Goal: Task Accomplishment & Management: Manage account settings

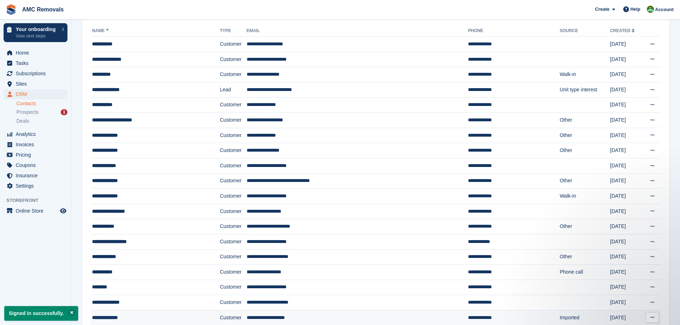
scroll to position [71, 0]
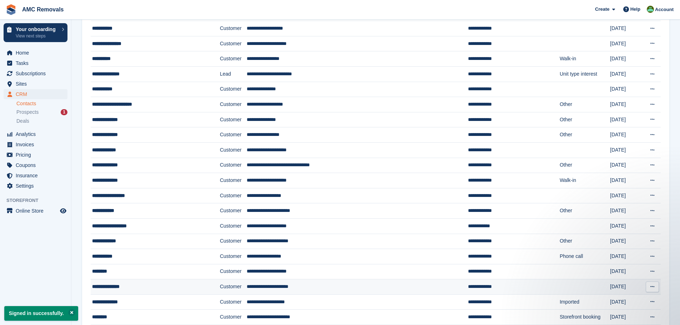
click at [117, 284] on div "**********" at bounding box center [143, 286] width 103 height 7
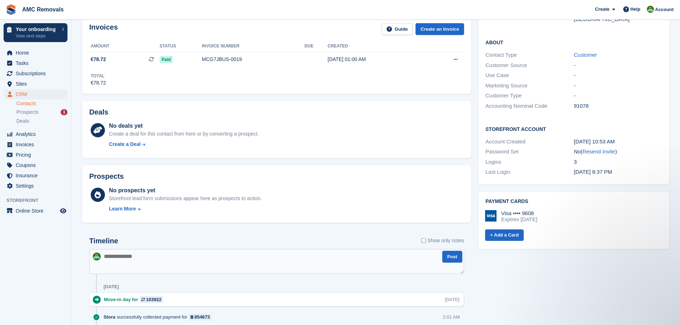
scroll to position [214, 0]
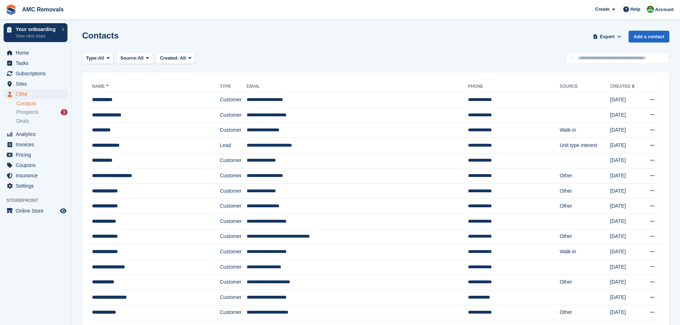
click at [22, 105] on link "Contacts" at bounding box center [41, 103] width 51 height 7
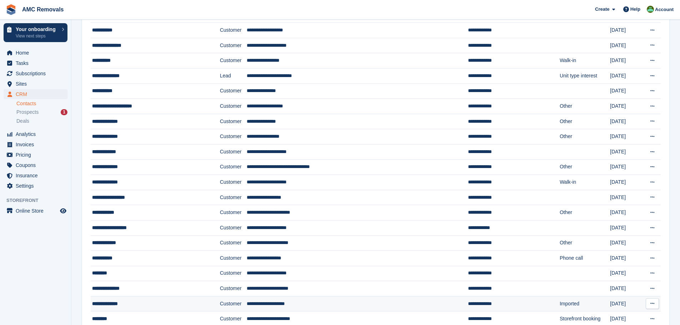
scroll to position [71, 0]
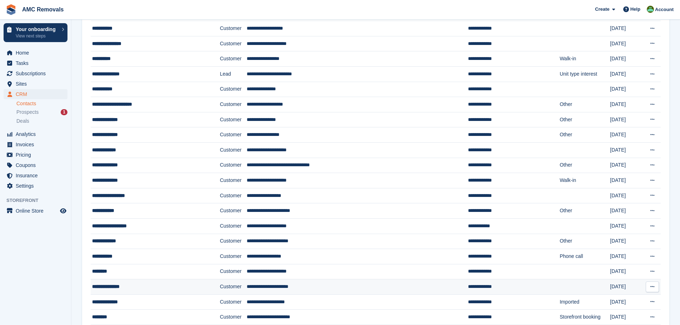
click at [128, 287] on div "**********" at bounding box center [143, 286] width 103 height 7
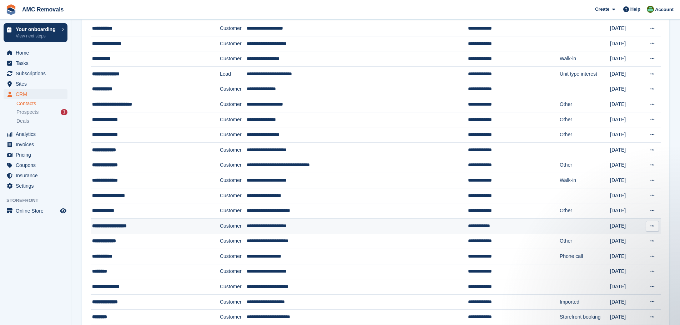
scroll to position [0, 0]
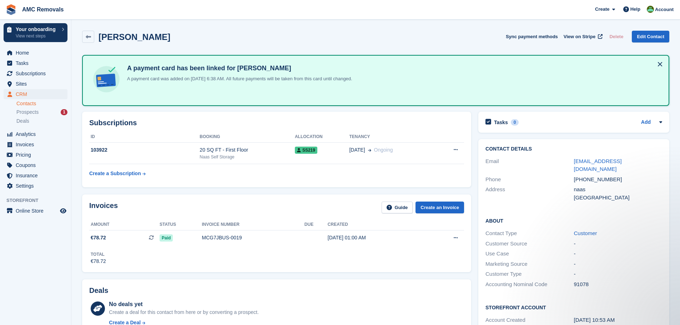
click at [657, 65] on button at bounding box center [659, 64] width 11 height 11
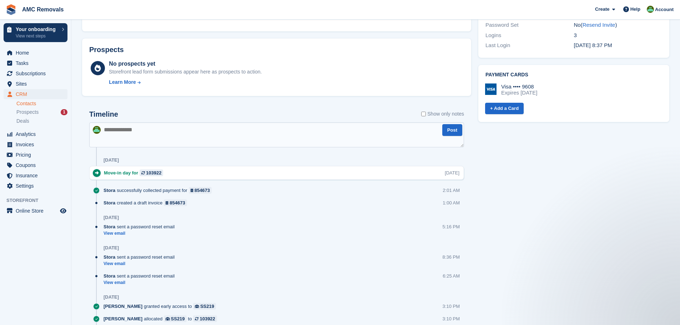
scroll to position [250, 0]
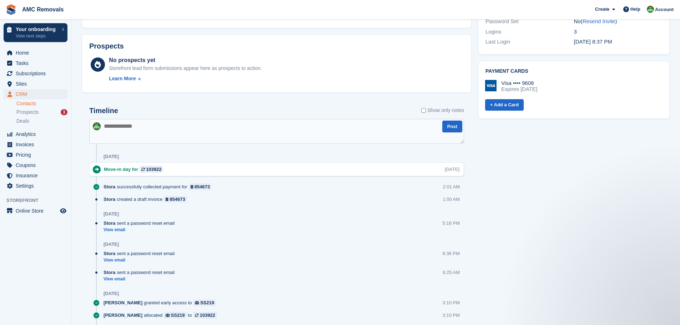
click at [554, 80] on div "Visa •••• 9608 Expires January 2029" at bounding box center [573, 86] width 177 height 13
click at [490, 80] on img at bounding box center [490, 85] width 11 height 11
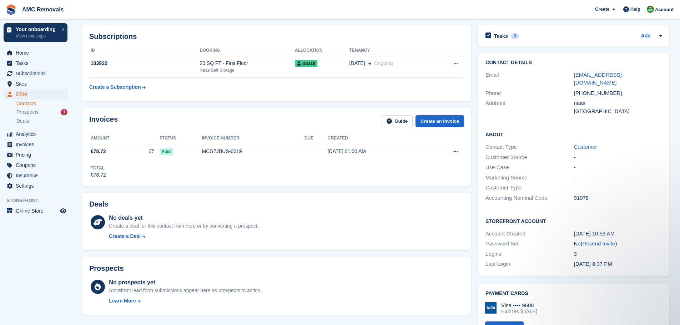
scroll to position [0, 0]
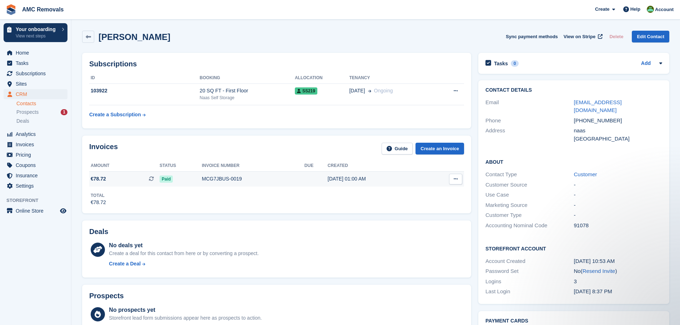
click at [459, 178] on button at bounding box center [455, 179] width 13 height 11
click at [415, 219] on p "View Subscription" at bounding box center [428, 219] width 62 height 9
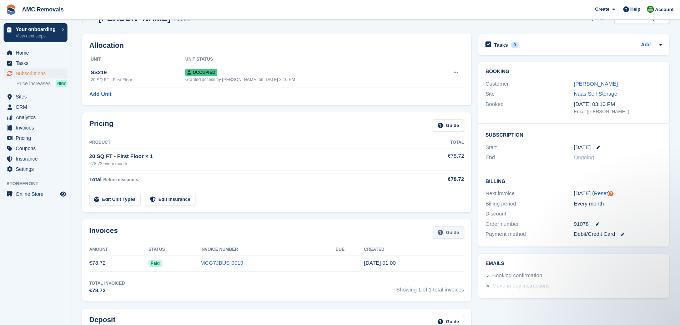
scroll to position [11, 0]
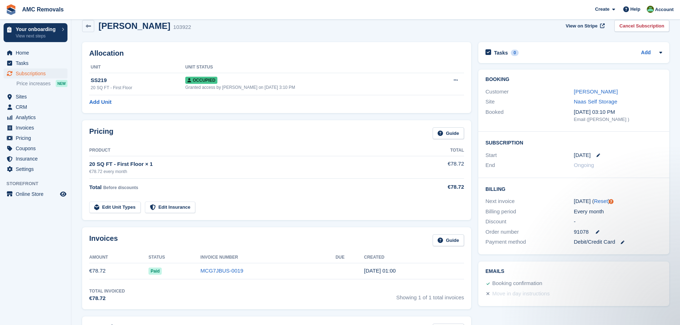
click at [127, 206] on link "Edit Unit Types" at bounding box center [114, 208] width 51 height 12
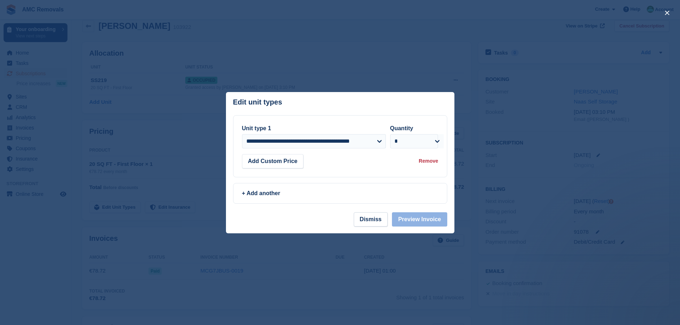
click at [422, 161] on div "Remove" at bounding box center [428, 160] width 19 height 7
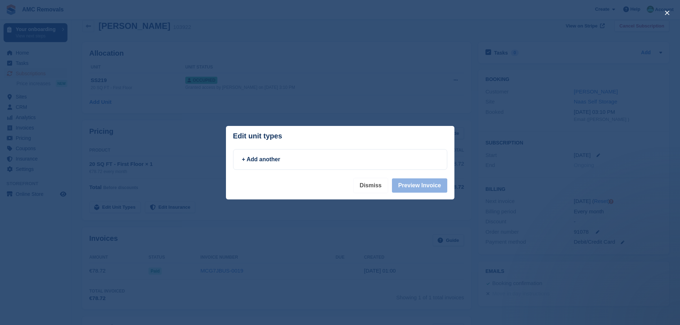
click at [381, 187] on button "Dismiss" at bounding box center [371, 185] width 34 height 14
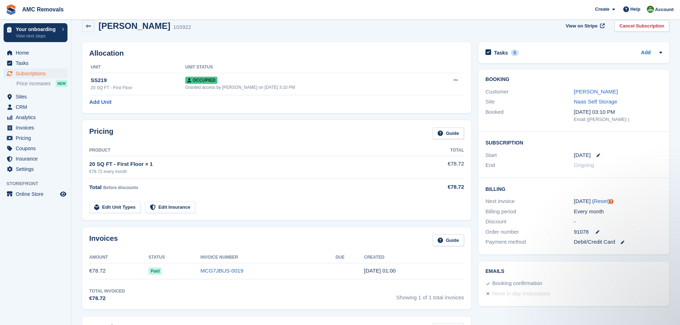
click at [454, 164] on td "€78.72" at bounding box center [439, 167] width 50 height 22
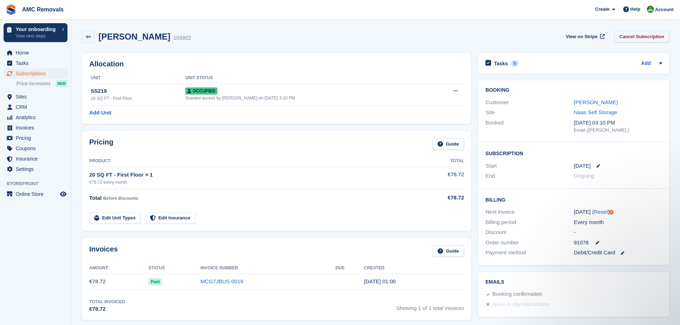
click at [635, 36] on link "Cancel Subscription" at bounding box center [641, 37] width 55 height 12
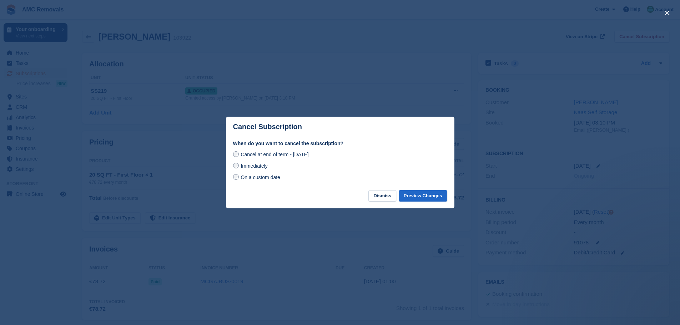
click at [251, 166] on span "Immediately" at bounding box center [254, 166] width 27 height 6
click at [433, 196] on button "Preview Changes" at bounding box center [423, 196] width 49 height 12
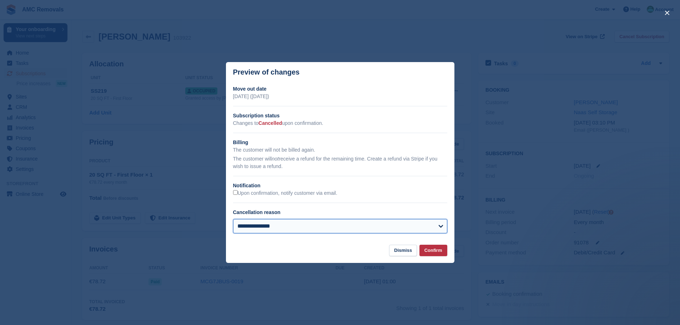
click at [308, 227] on select "**********" at bounding box center [340, 226] width 214 height 14
select select "**********"
click at [233, 219] on select "**********" at bounding box center [340, 226] width 214 height 14
click at [431, 251] on button "Confirm" at bounding box center [433, 251] width 28 height 12
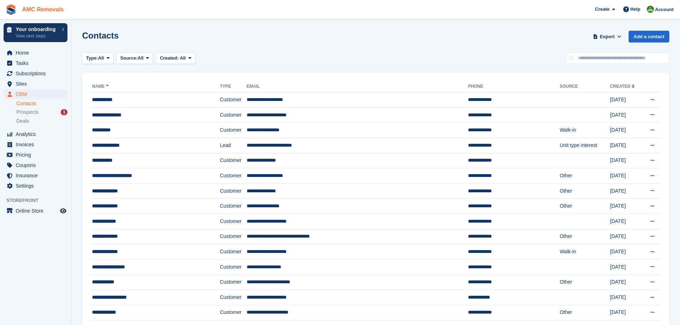
click at [45, 10] on link "AMC Removals" at bounding box center [42, 10] width 47 height 12
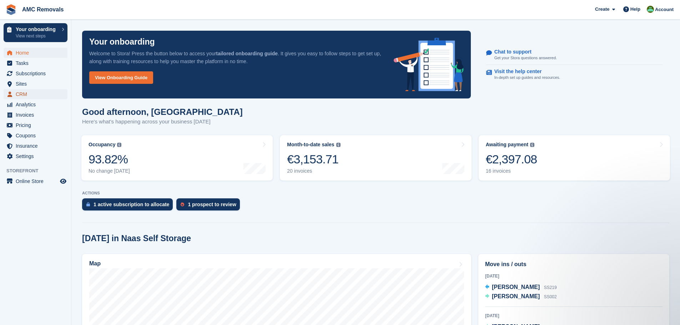
click at [18, 91] on span "CRM" at bounding box center [37, 94] width 43 height 10
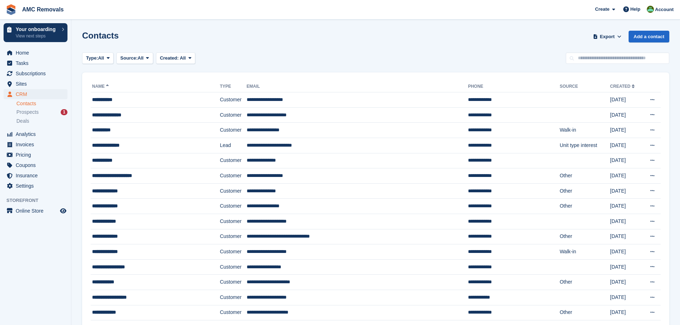
click at [30, 105] on link "Contacts" at bounding box center [41, 103] width 51 height 7
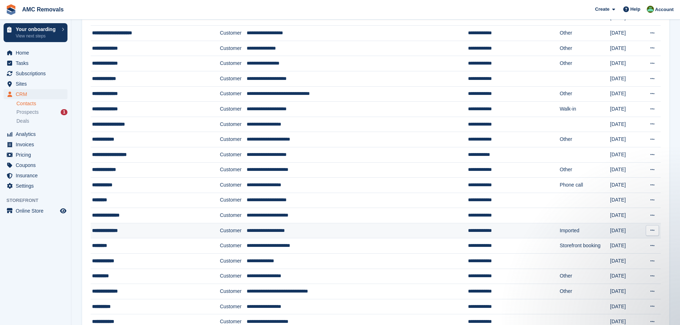
click at [128, 228] on div "**********" at bounding box center [143, 230] width 103 height 7
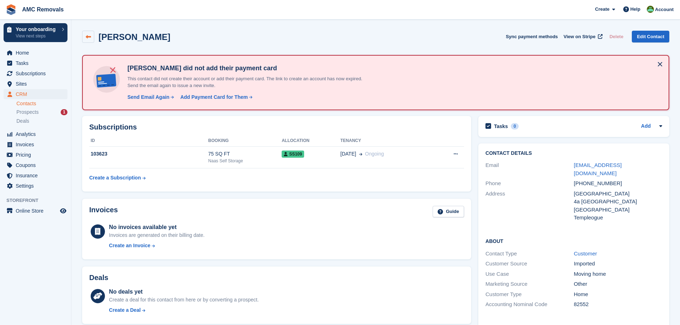
click at [91, 37] on link at bounding box center [88, 37] width 12 height 12
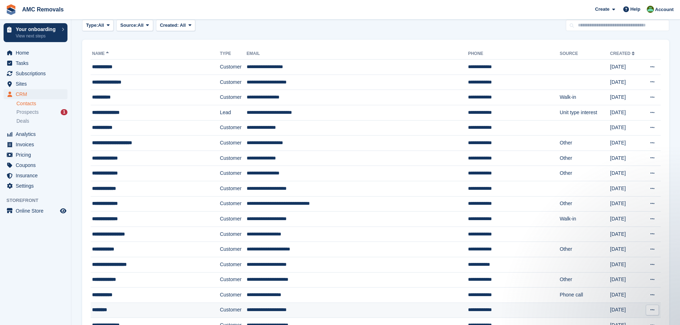
scroll to position [36, 0]
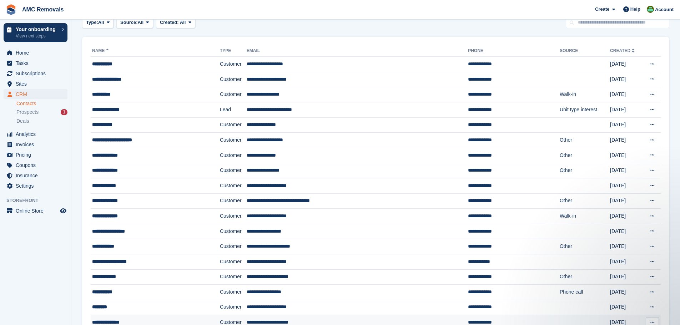
click at [126, 322] on div "**********" at bounding box center [143, 322] width 103 height 7
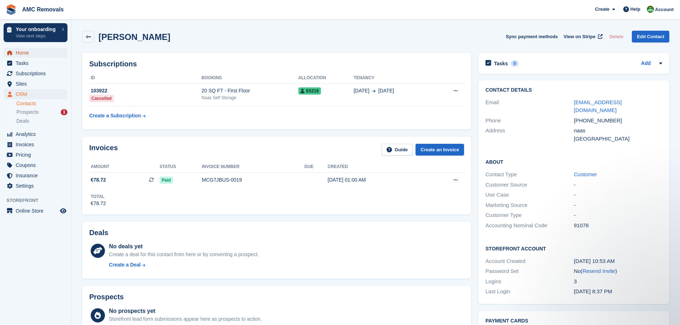
click at [21, 55] on span "Home" at bounding box center [37, 53] width 43 height 10
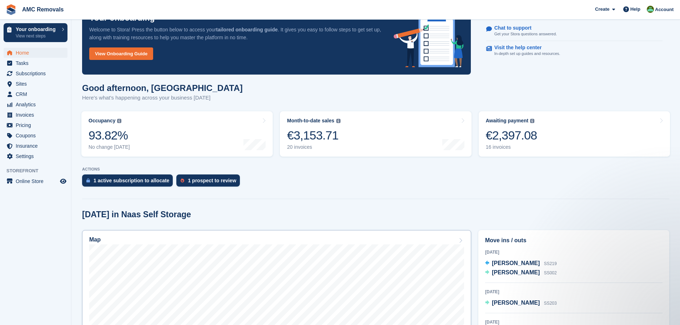
scroll to position [71, 0]
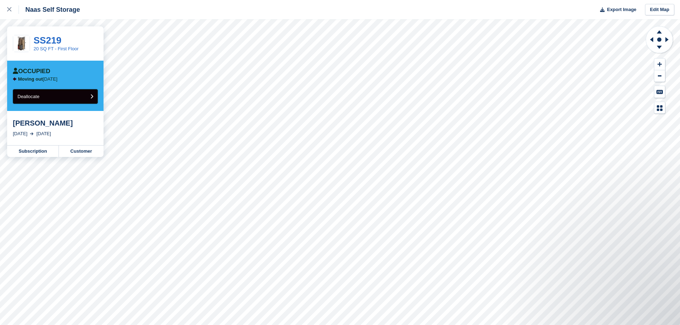
click at [82, 96] on button "Deallocate" at bounding box center [55, 96] width 85 height 15
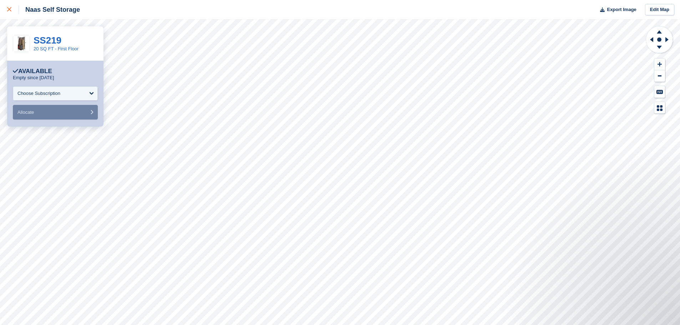
click at [7, 12] on div at bounding box center [13, 9] width 12 height 9
